Goal: Navigation & Orientation: Find specific page/section

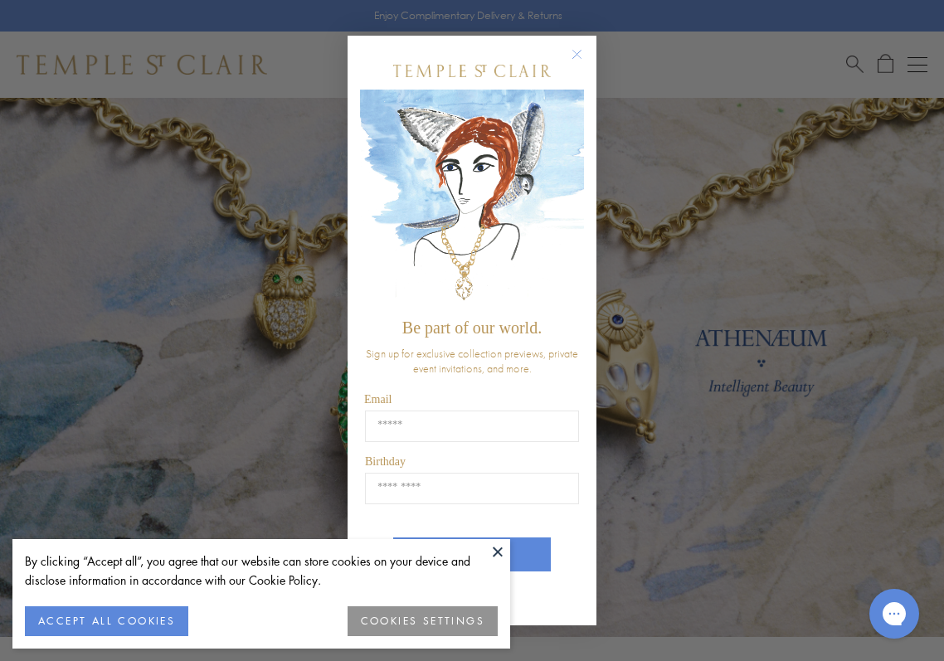
click at [577, 51] on circle "Close dialog" at bounding box center [577, 54] width 20 height 20
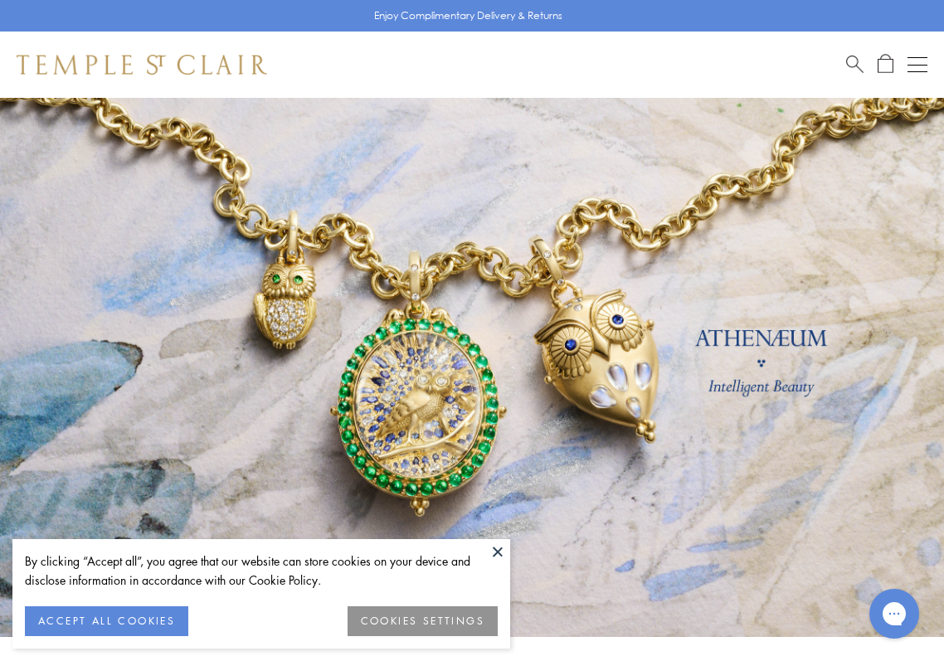
click at [499, 549] on button at bounding box center [497, 551] width 25 height 25
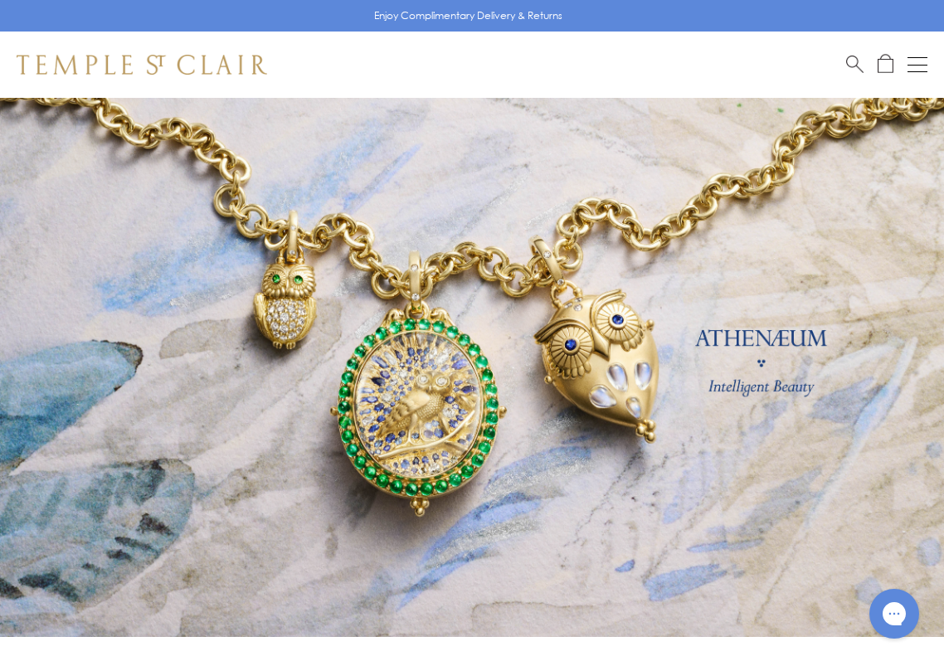
click at [916, 61] on button "Open navigation" at bounding box center [917, 65] width 20 height 20
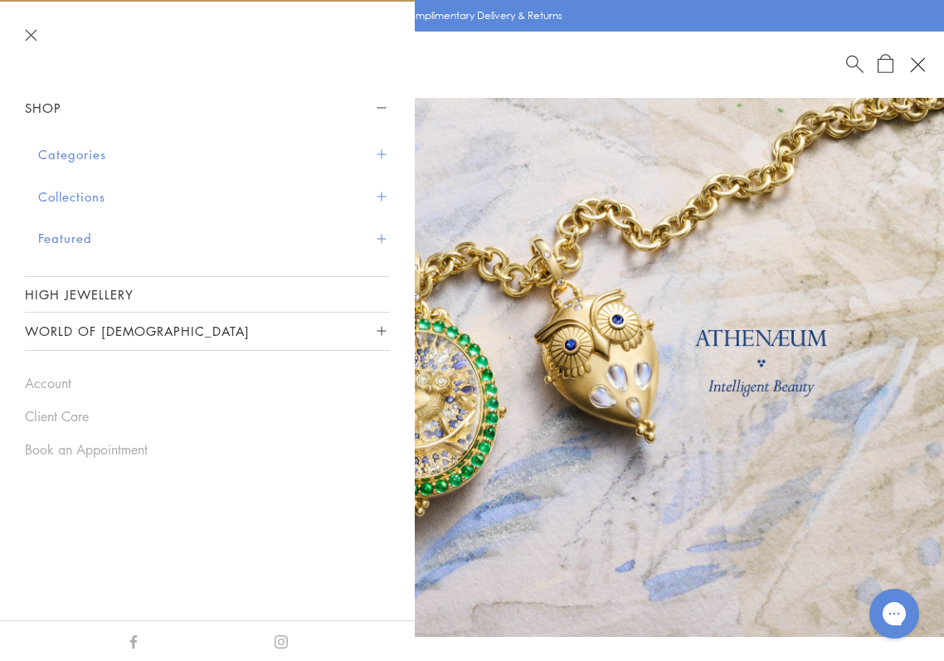
click at [84, 153] on button "Categories" at bounding box center [214, 155] width 352 height 42
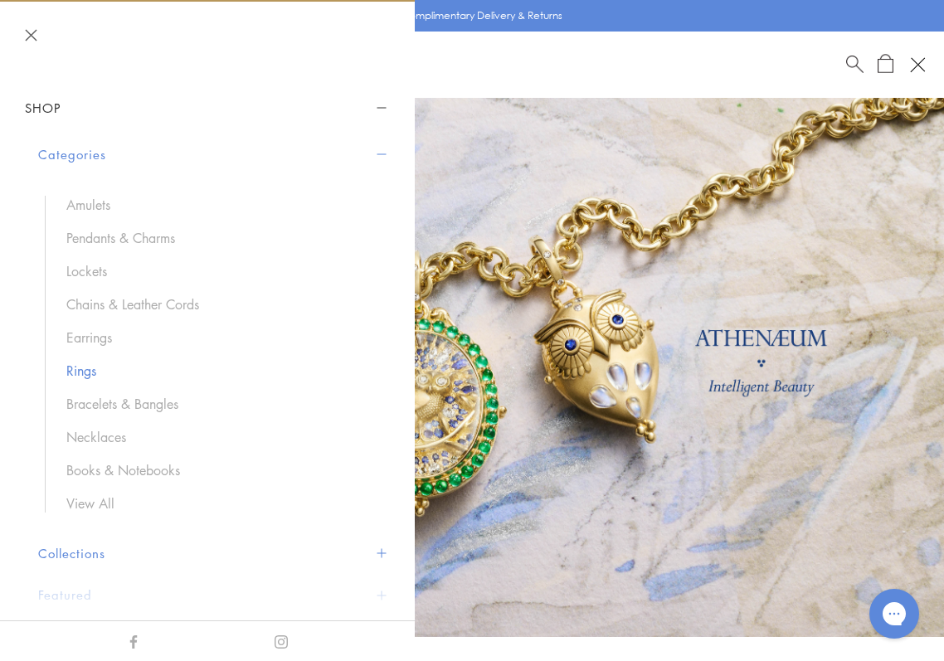
click at [93, 368] on link "Rings" at bounding box center [219, 371] width 307 height 18
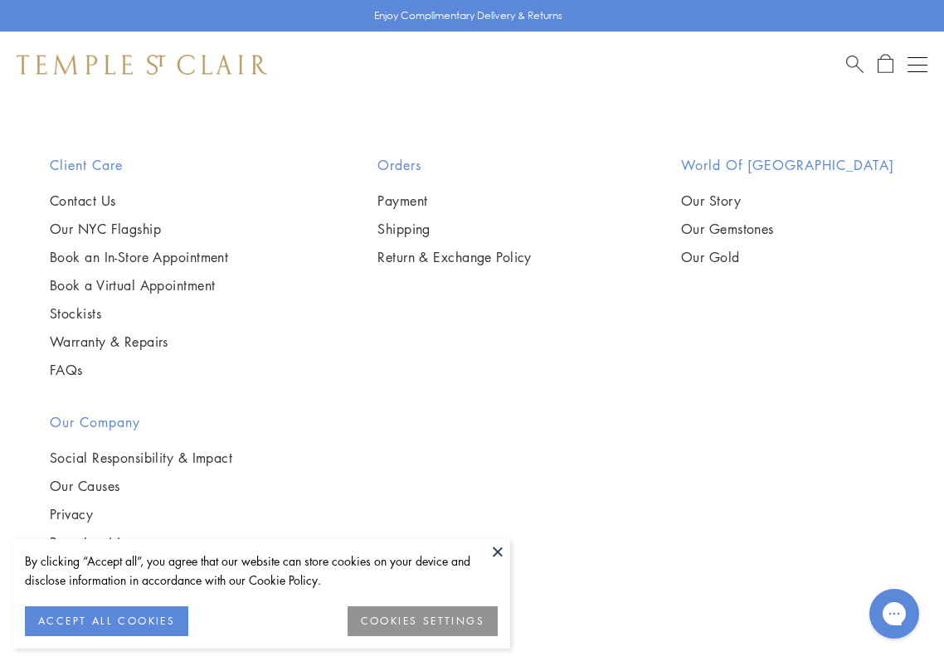
scroll to position [13118, 0]
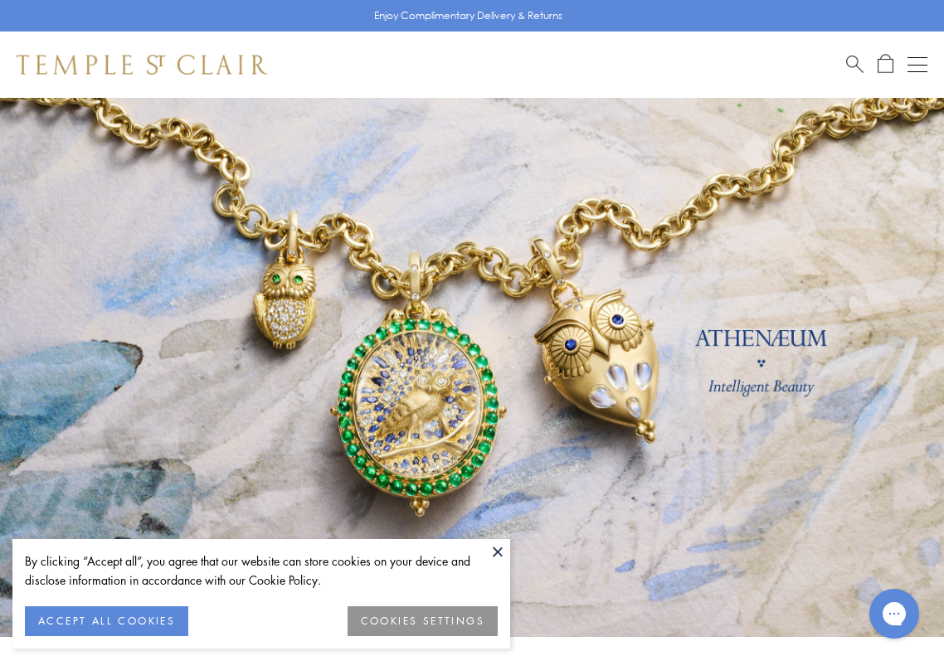
click at [920, 62] on button "Open navigation" at bounding box center [917, 65] width 20 height 20
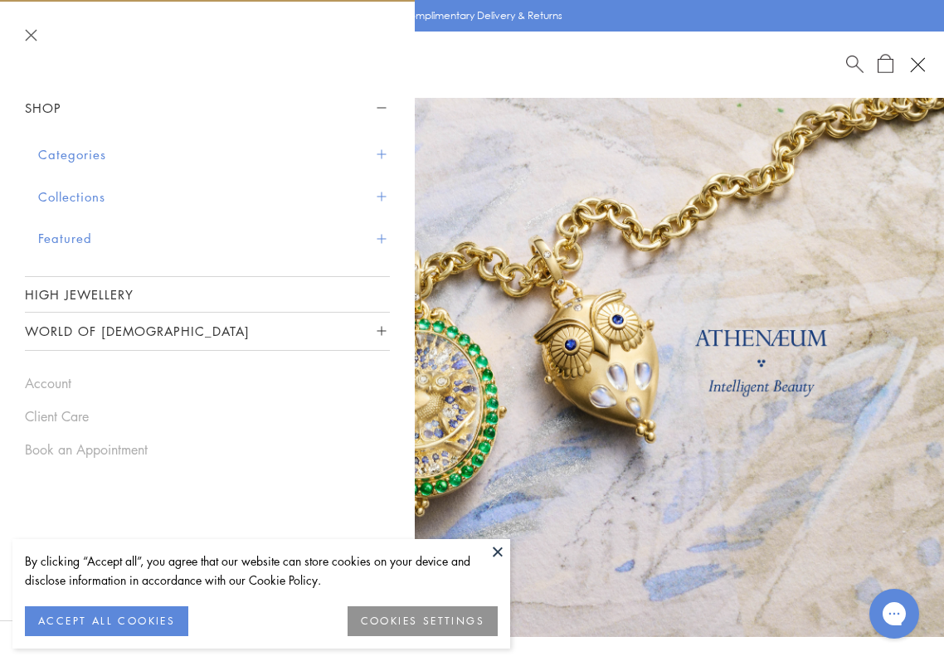
click at [77, 152] on button "Categories" at bounding box center [214, 155] width 352 height 42
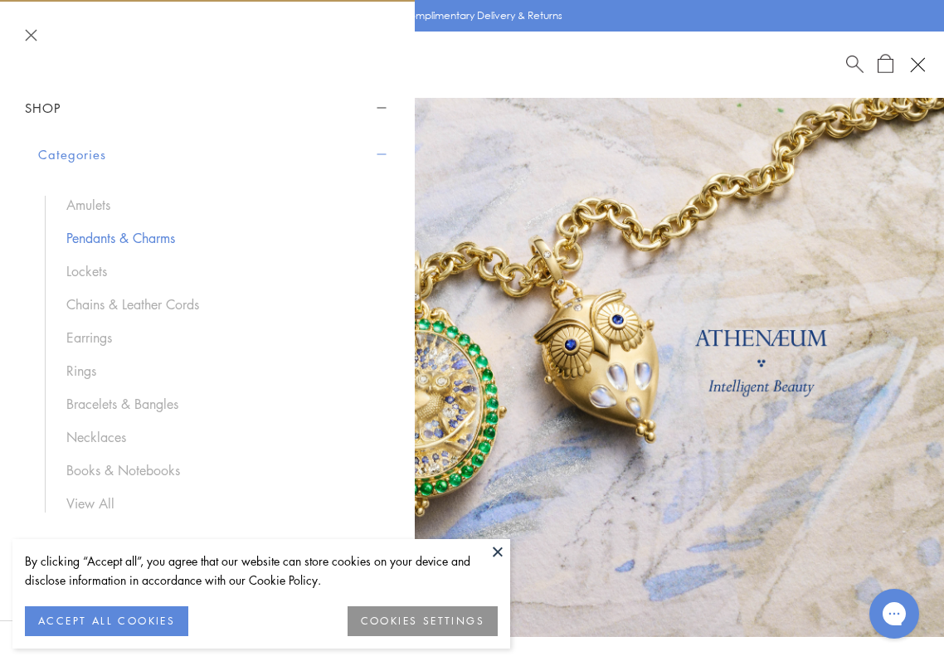
click at [83, 236] on link "Pendants & Charms" at bounding box center [219, 238] width 307 height 18
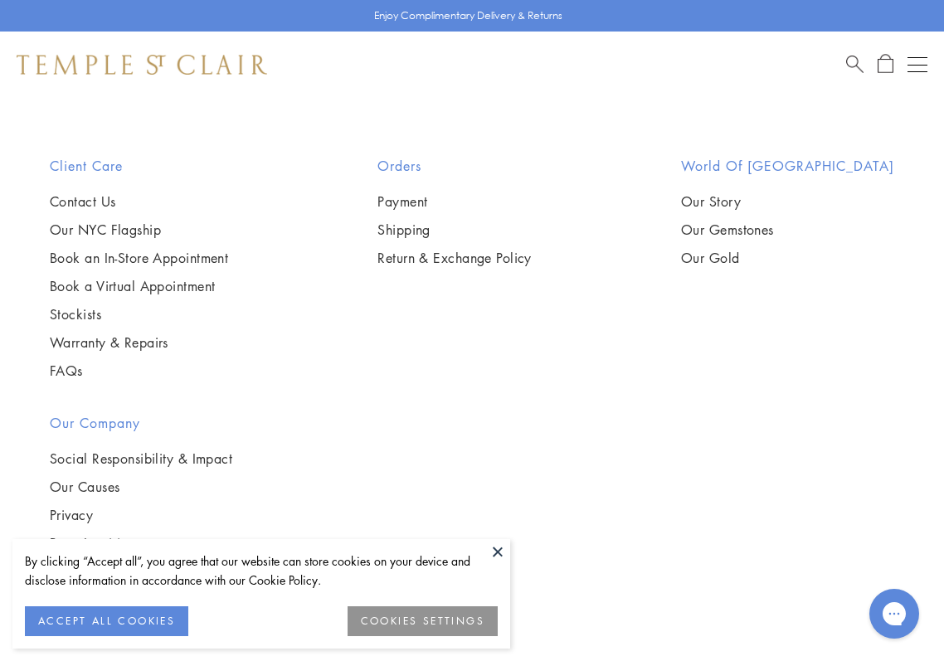
scroll to position [17331, 0]
click at [917, 70] on button "Open navigation" at bounding box center [917, 65] width 20 height 20
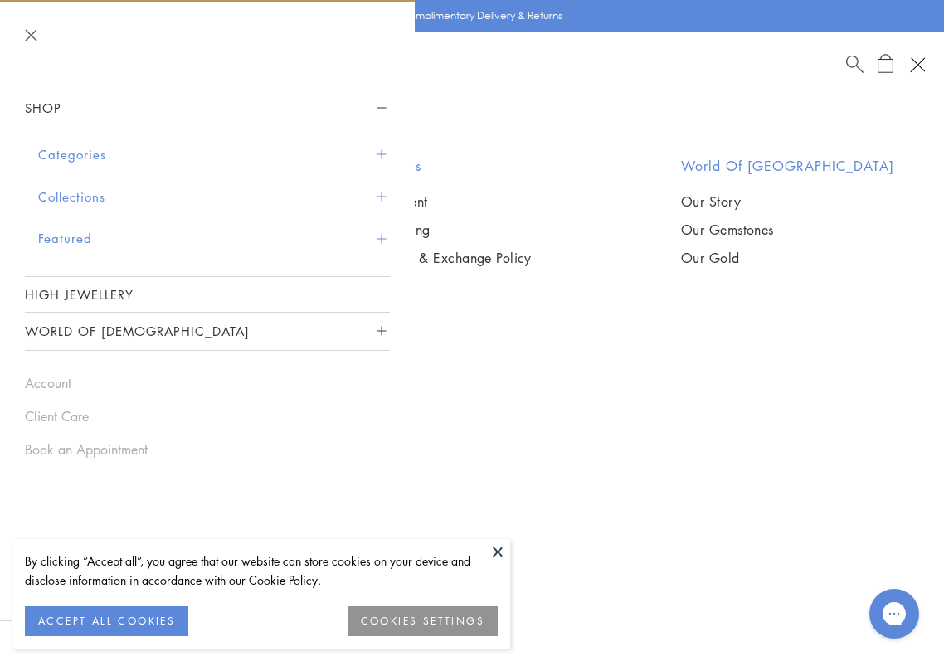
click at [86, 152] on button "Categories" at bounding box center [214, 155] width 352 height 42
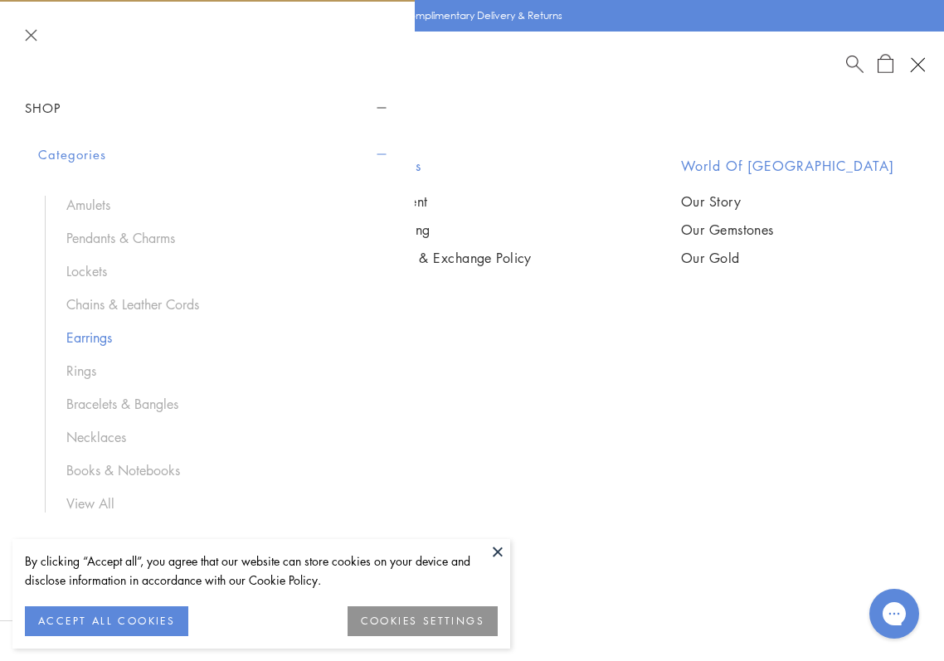
click at [103, 337] on link "Earrings" at bounding box center [219, 337] width 307 height 18
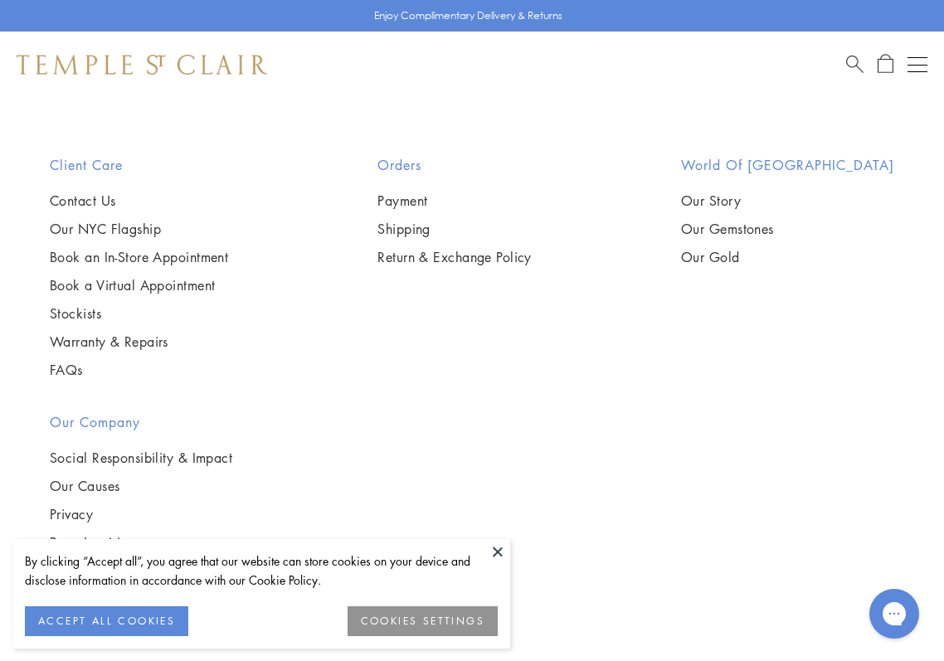
scroll to position [3892, 0]
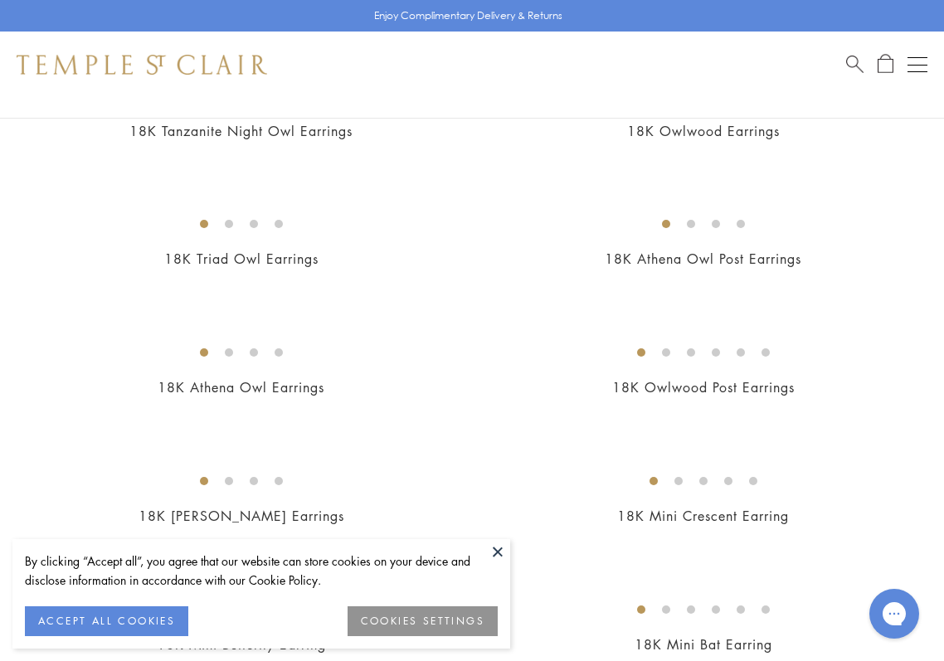
scroll to position [230, 0]
click at [501, 551] on button at bounding box center [497, 551] width 25 height 25
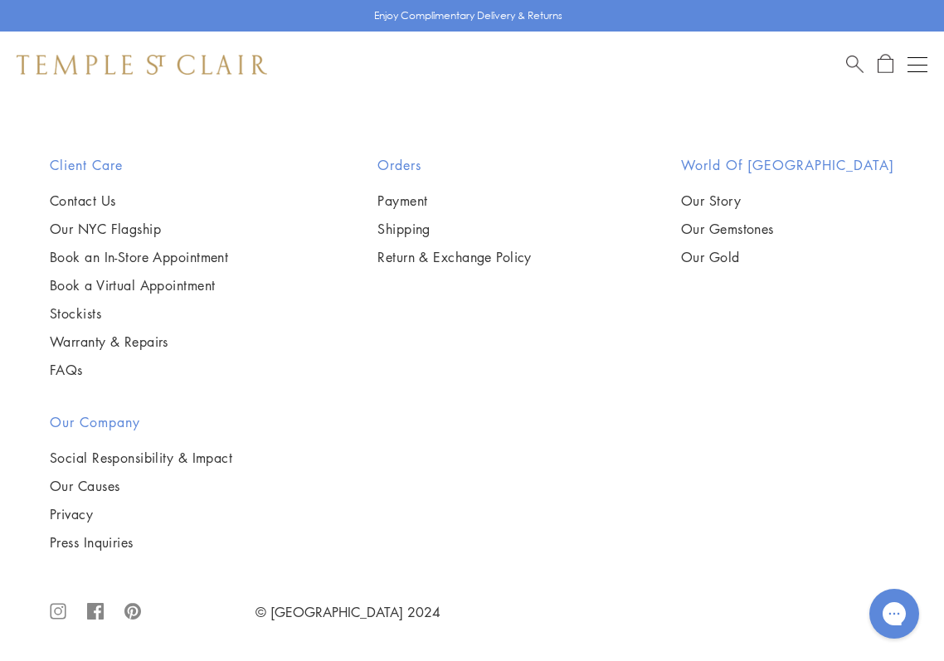
scroll to position [13199, 0]
click at [915, 66] on button "Open navigation" at bounding box center [917, 65] width 20 height 20
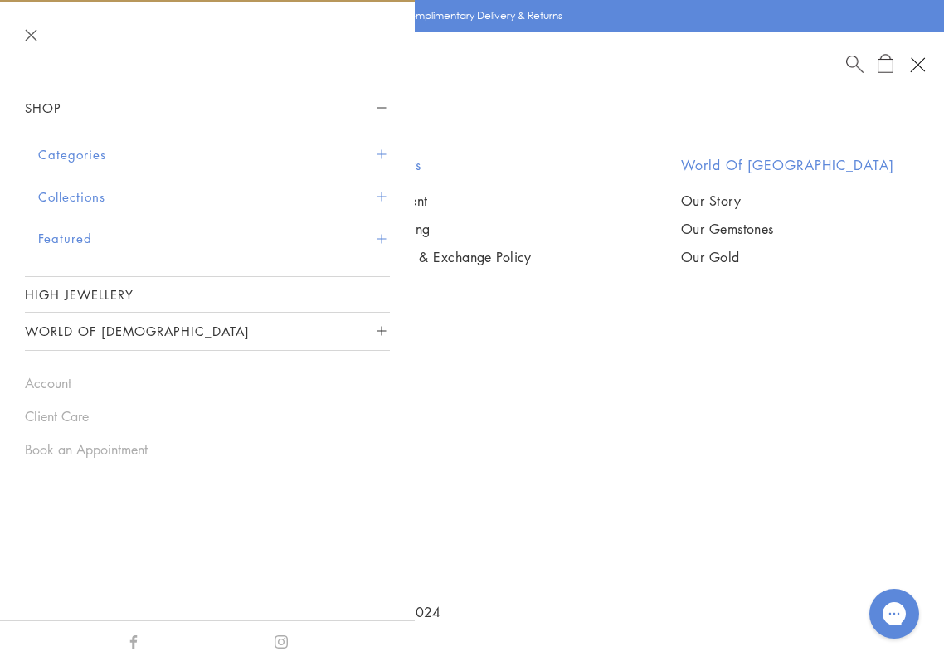
click at [90, 153] on button "Categories" at bounding box center [214, 155] width 352 height 42
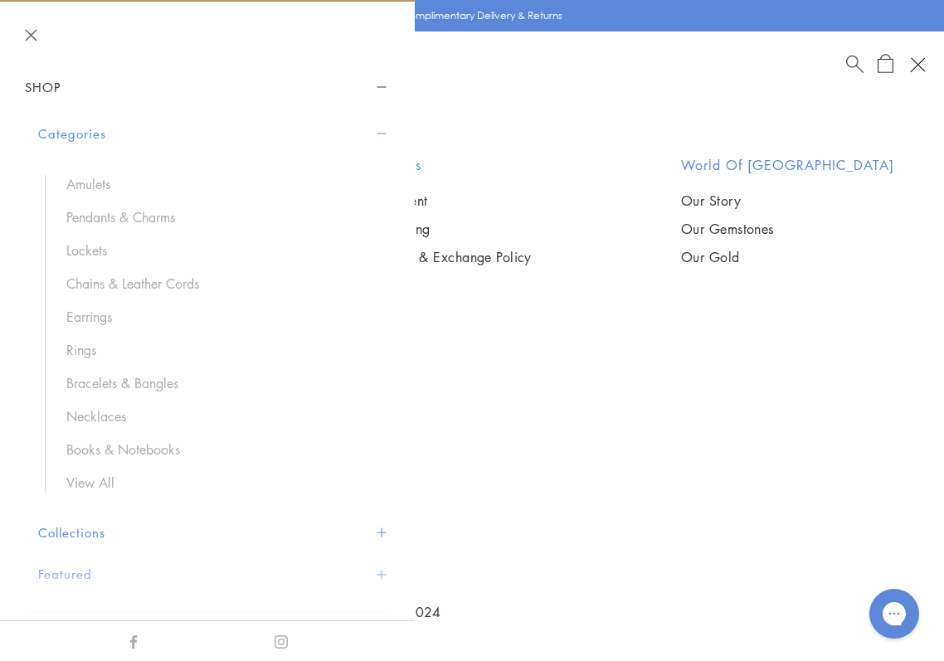
scroll to position [22, 0]
click at [93, 414] on link "Necklaces" at bounding box center [219, 414] width 307 height 18
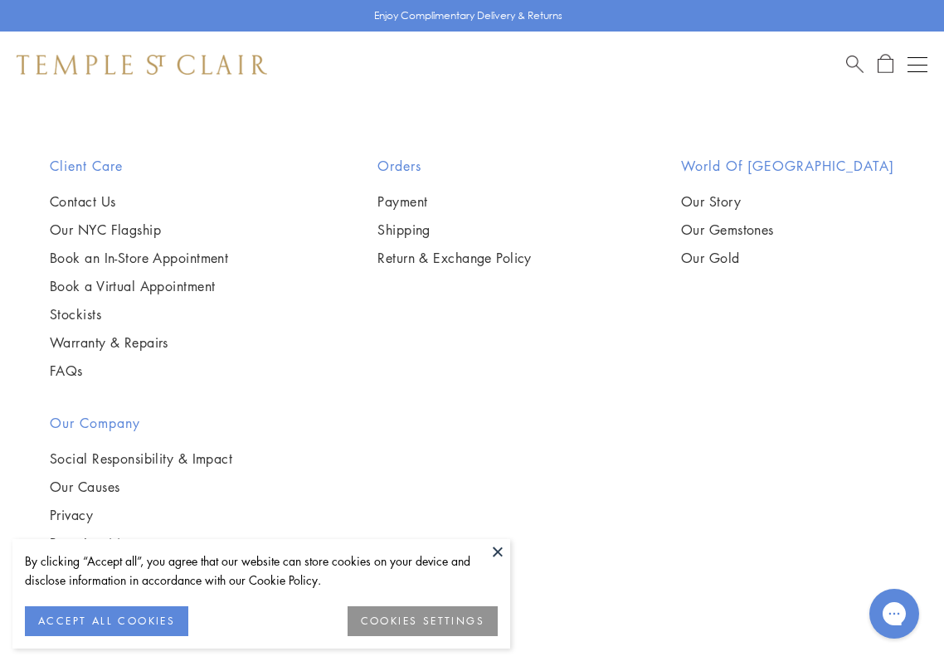
scroll to position [7316, 0]
